Goal: Information Seeking & Learning: Learn about a topic

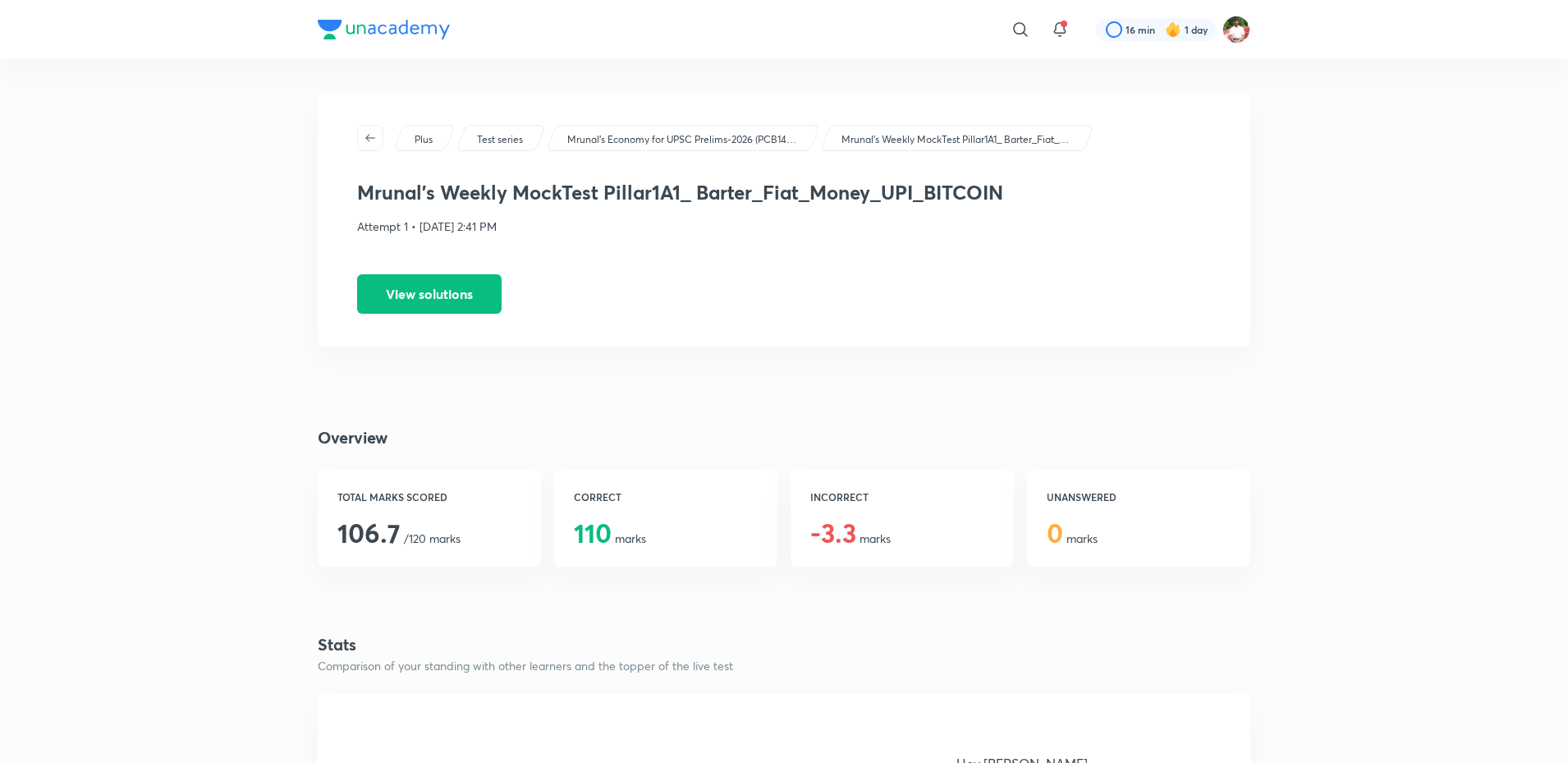
click at [364, 147] on button "button" at bounding box center [370, 138] width 27 height 27
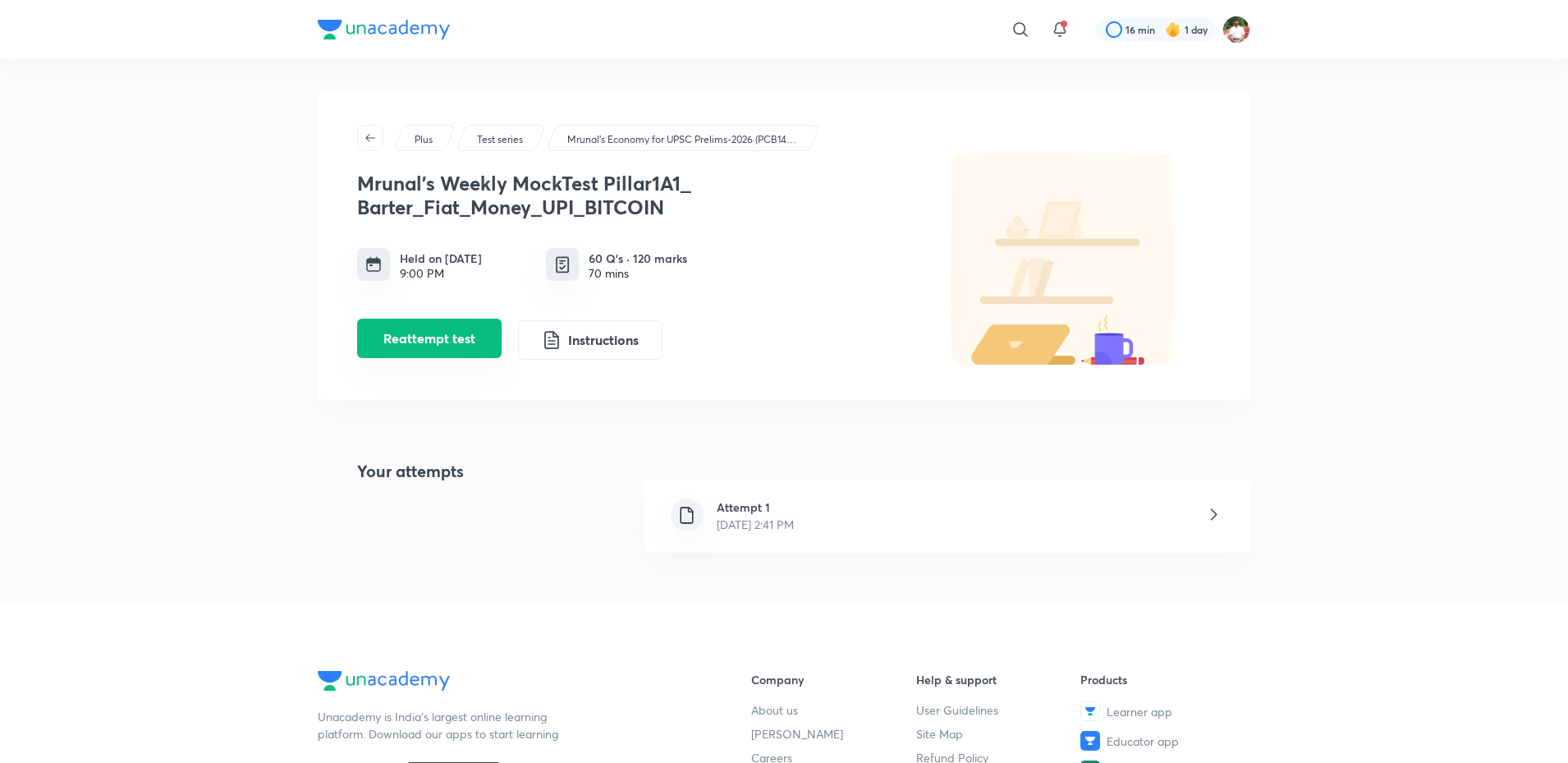
click at [447, 347] on button "Reattempt test" at bounding box center [429, 338] width 144 height 40
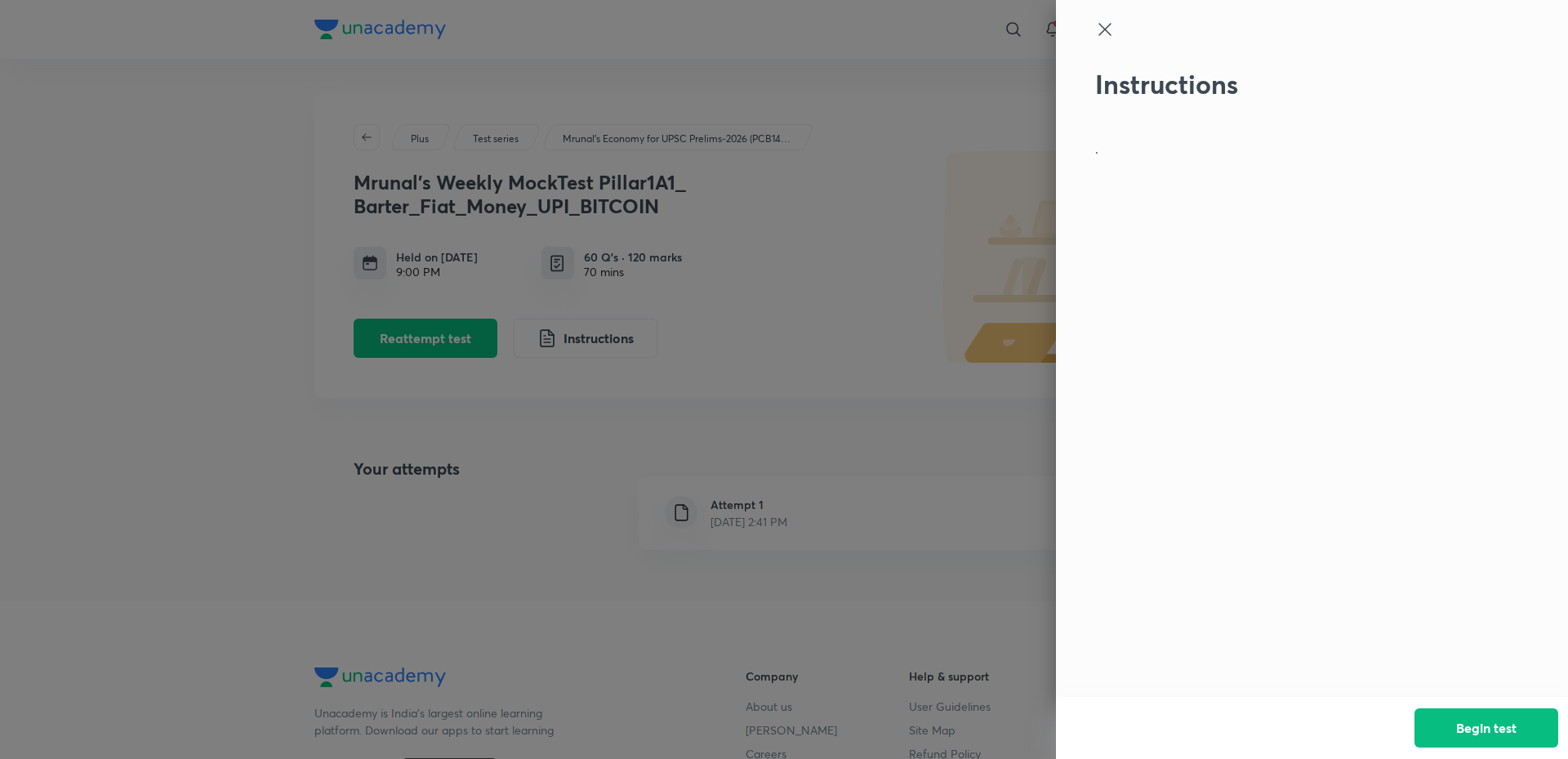
drag, startPoint x: 220, startPoint y: 348, endPoint x: 220, endPoint y: 395, distance: 47.0
click at [220, 348] on div at bounding box center [784, 379] width 1568 height 759
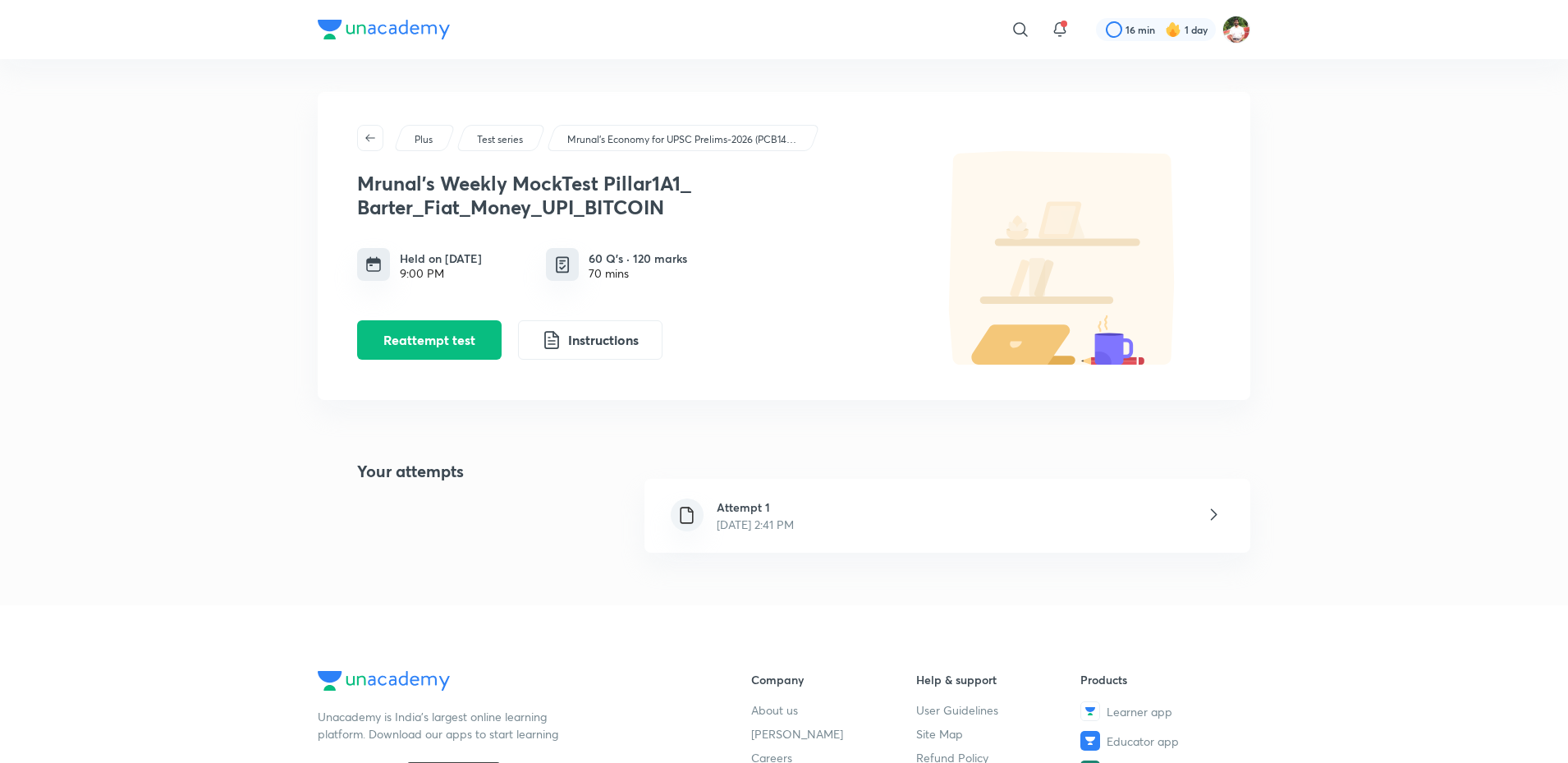
click at [1443, 500] on div "​ 16 min 1 day Plus Test series Mrunal’s Economy for UPSC Prelims-2026 (PCB14-R…" at bounding box center [784, 576] width 1568 height 1152
